Goal: Information Seeking & Learning: Obtain resource

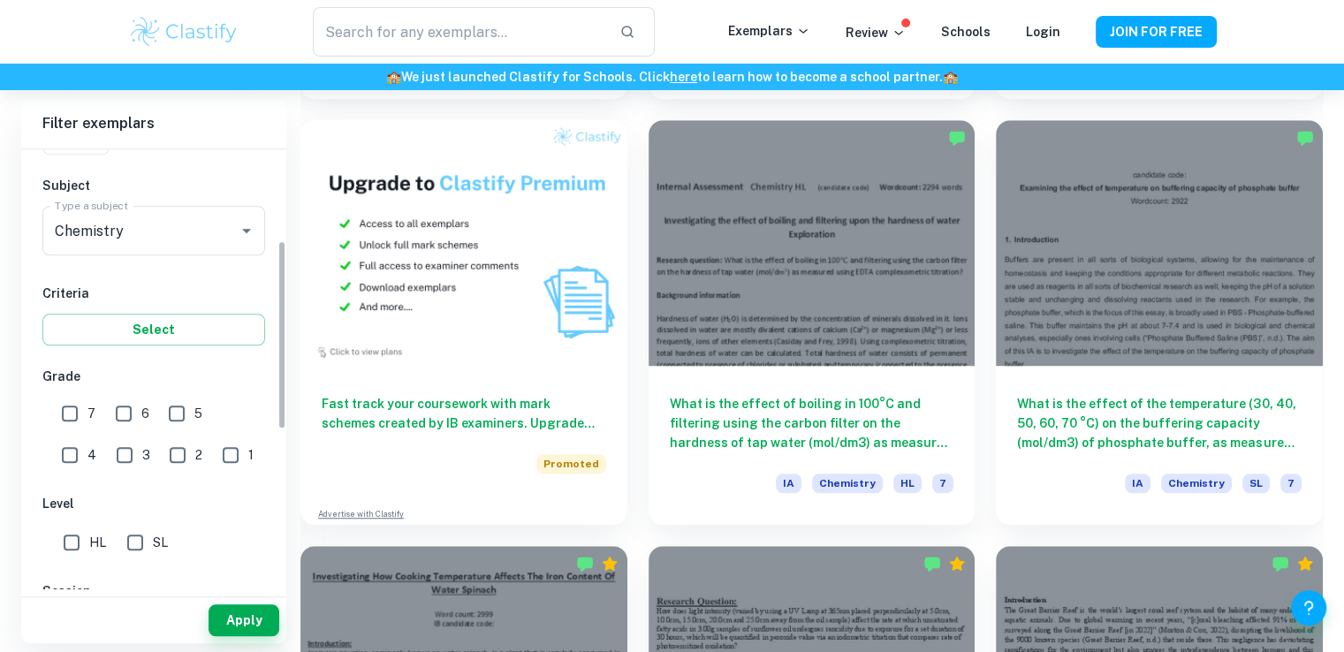
scroll to position [265, 0]
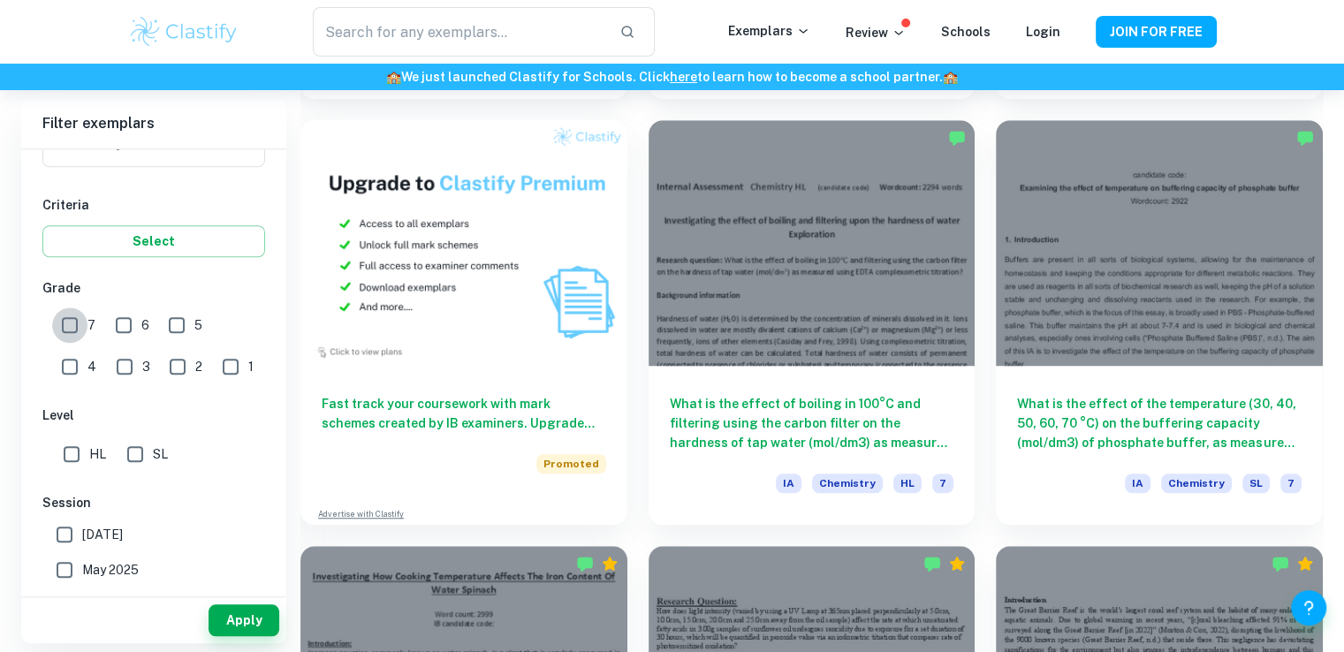
click at [64, 323] on input "7" at bounding box center [69, 325] width 35 height 35
checkbox input "true"
click at [125, 324] on input "6" at bounding box center [123, 325] width 35 height 35
checkbox input "true"
click at [221, 617] on button "Apply" at bounding box center [244, 620] width 71 height 32
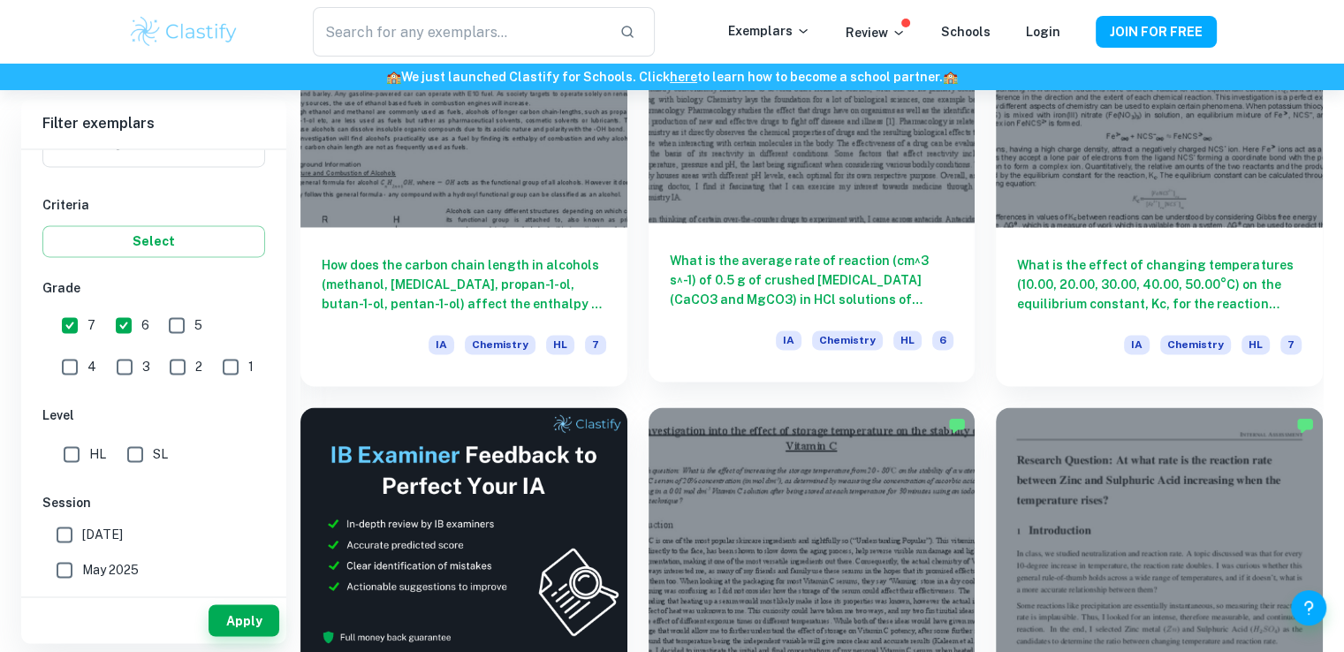
scroll to position [2474, 0]
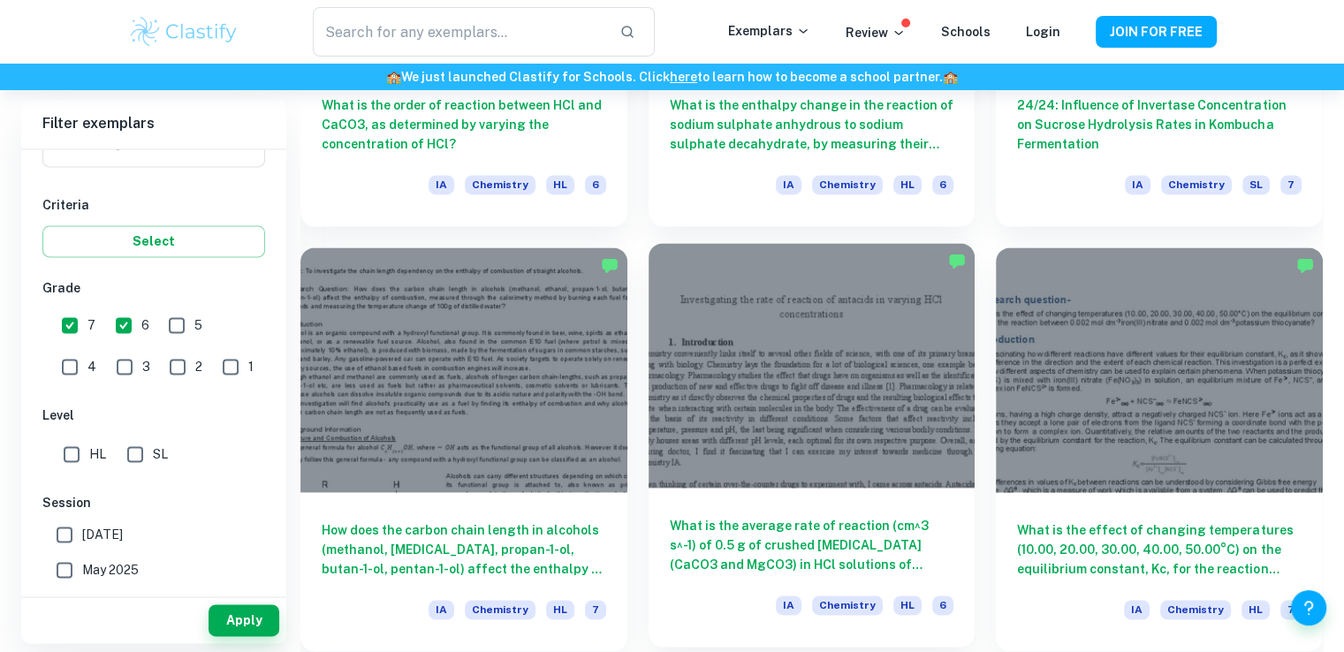
click at [825, 450] on div at bounding box center [812, 365] width 327 height 245
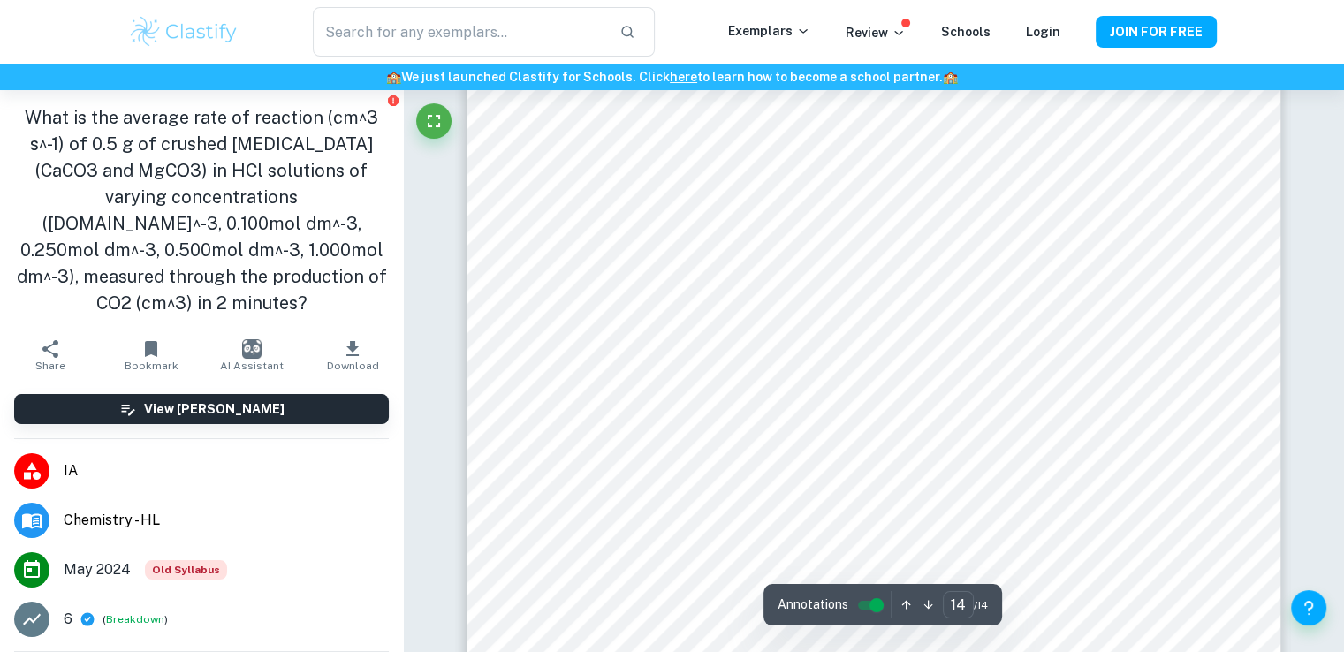
scroll to position [15288, 0]
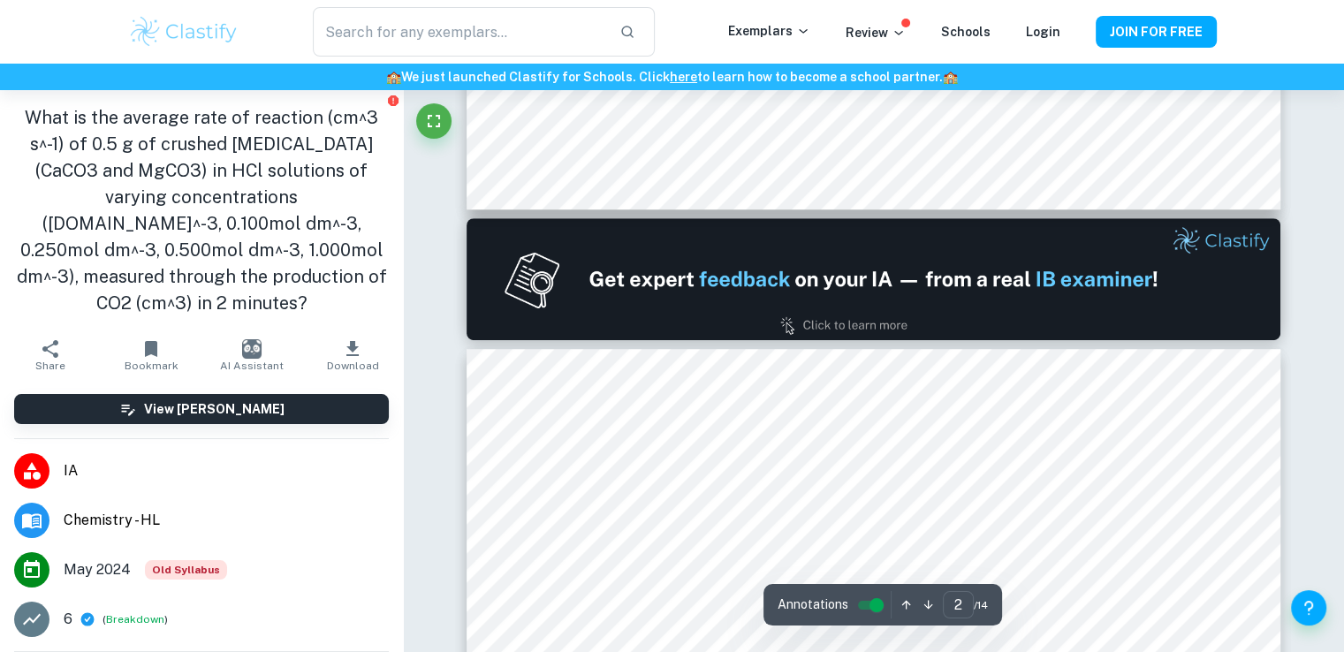
type input "1"
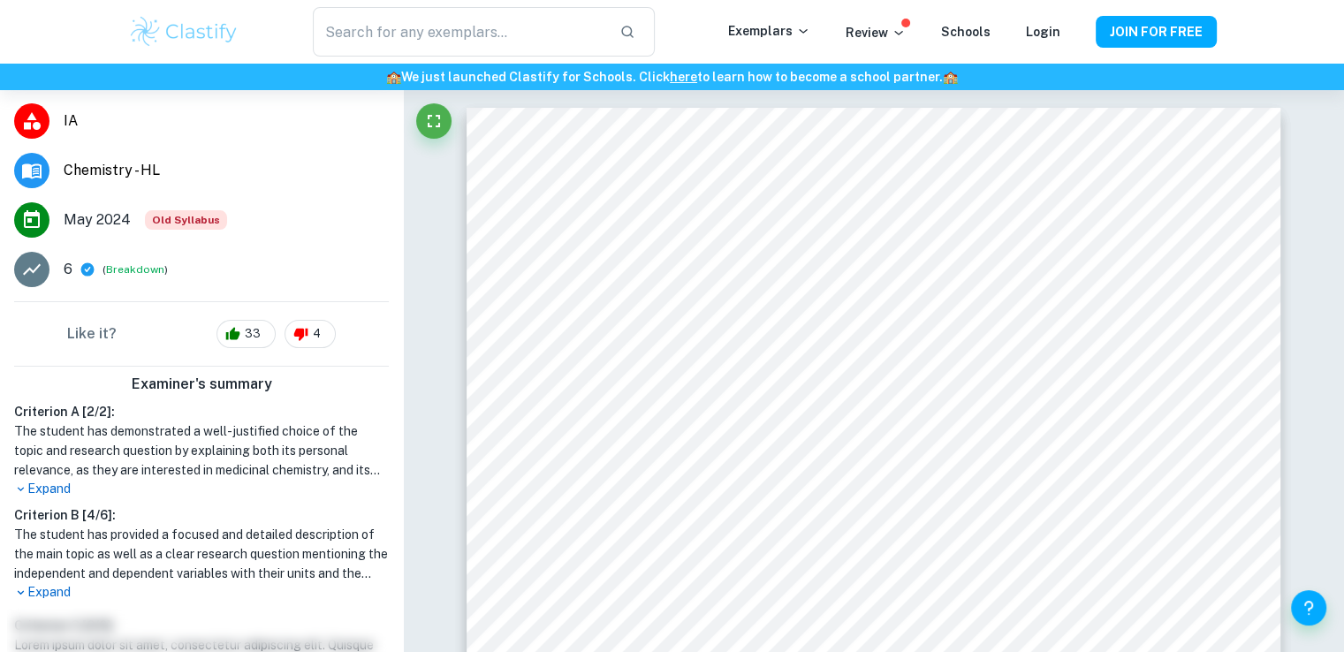
scroll to position [284, 0]
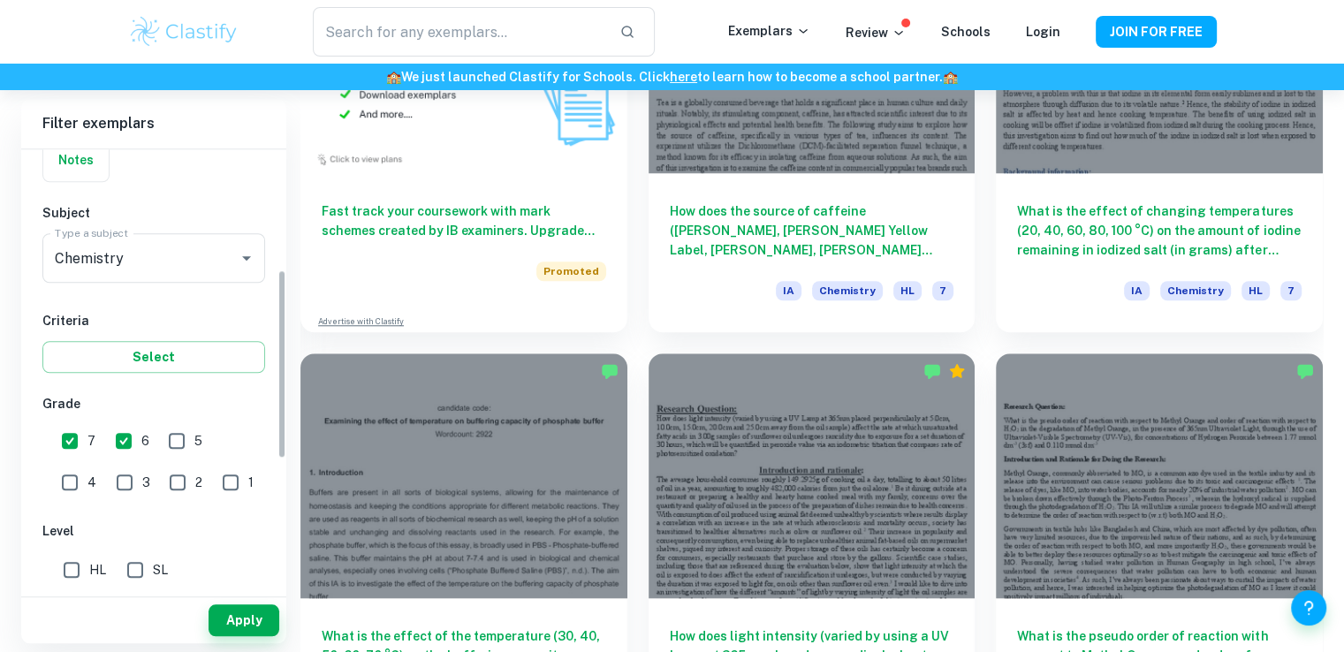
scroll to position [353, 0]
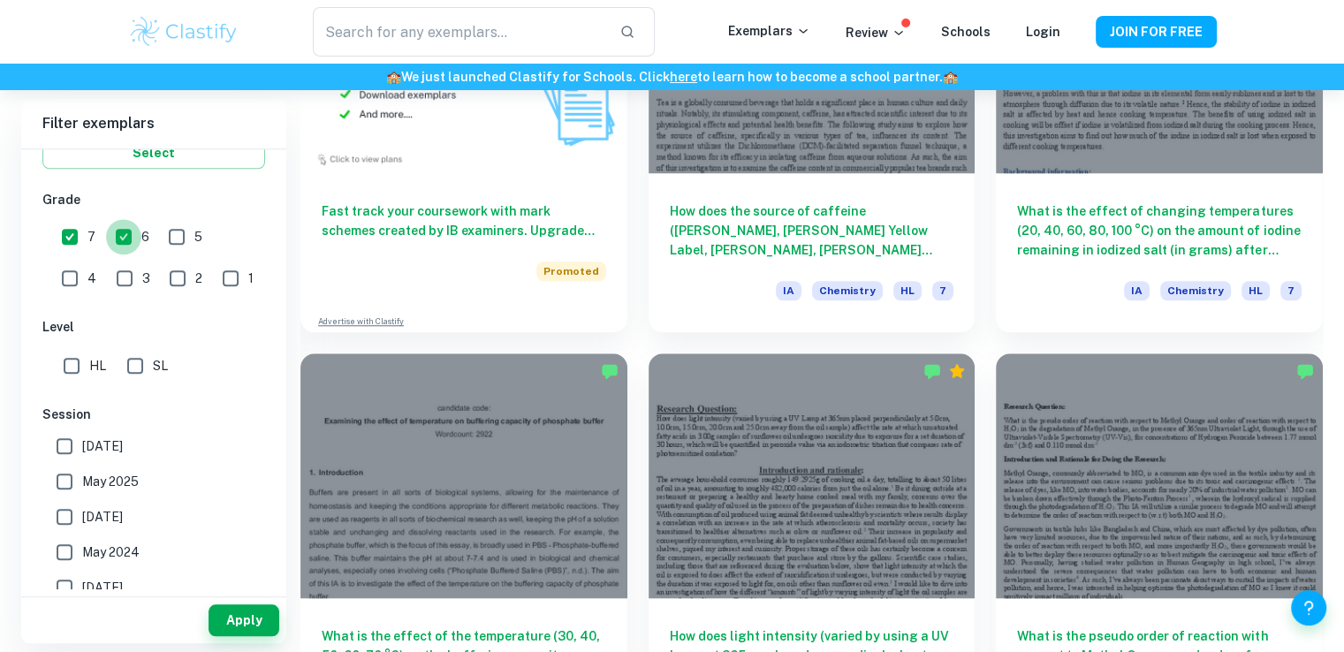
click at [124, 221] on input "6" at bounding box center [123, 236] width 35 height 35
checkbox input "false"
click at [253, 625] on button "Apply" at bounding box center [244, 620] width 71 height 32
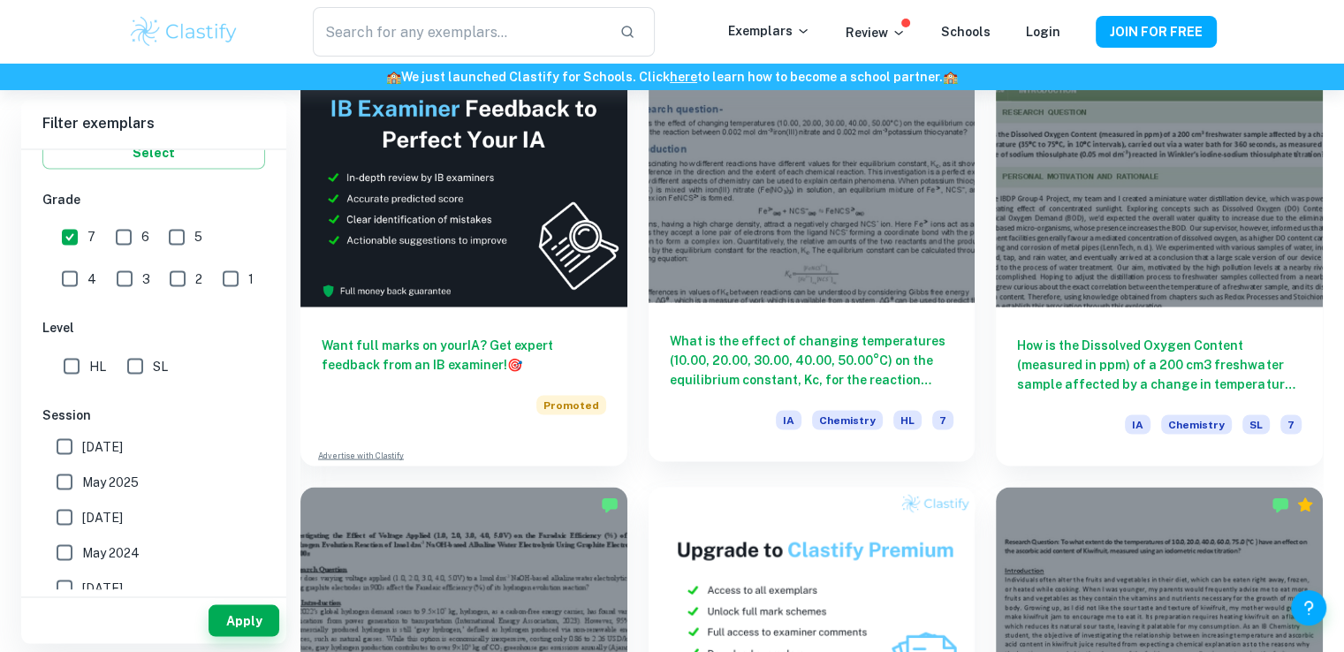
scroll to position [3093, 0]
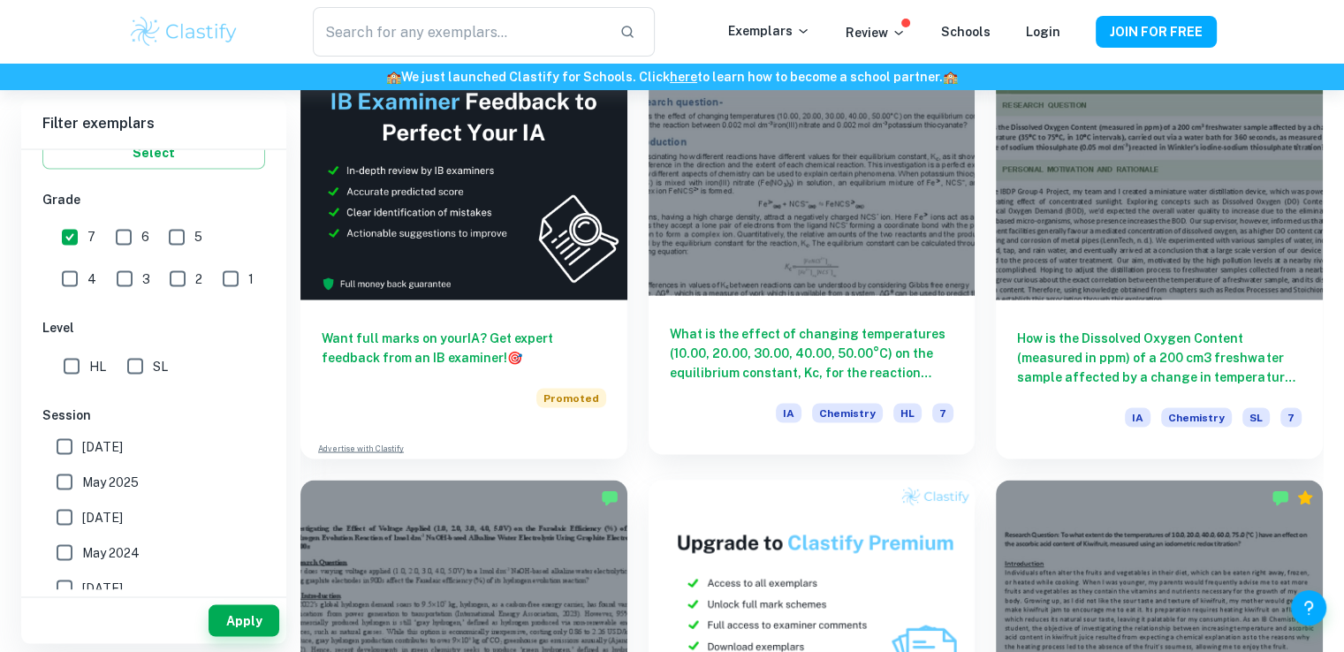
click at [845, 353] on h6 "What is the effect of changing temperatures (10.00, 20.00, 30.00, 40.00, 50.00°…" at bounding box center [812, 352] width 285 height 58
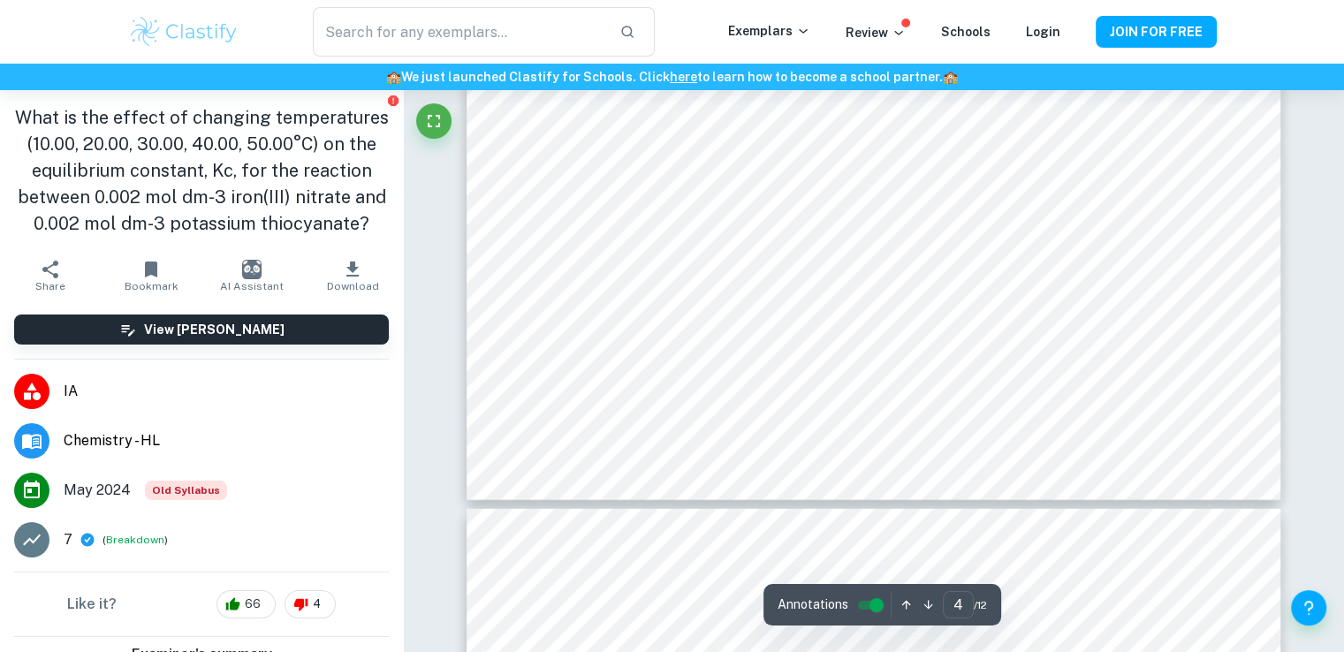
scroll to position [4507, 0]
type input "1"
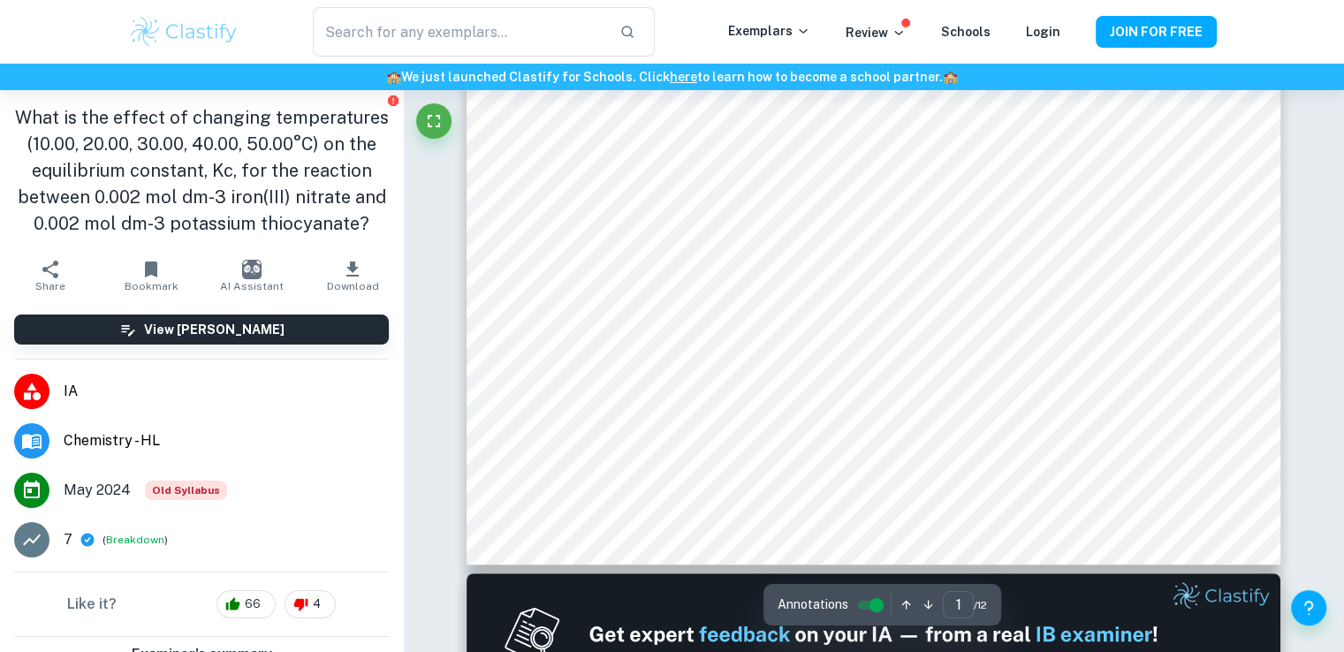
scroll to position [0, 0]
